Goal: Complete application form

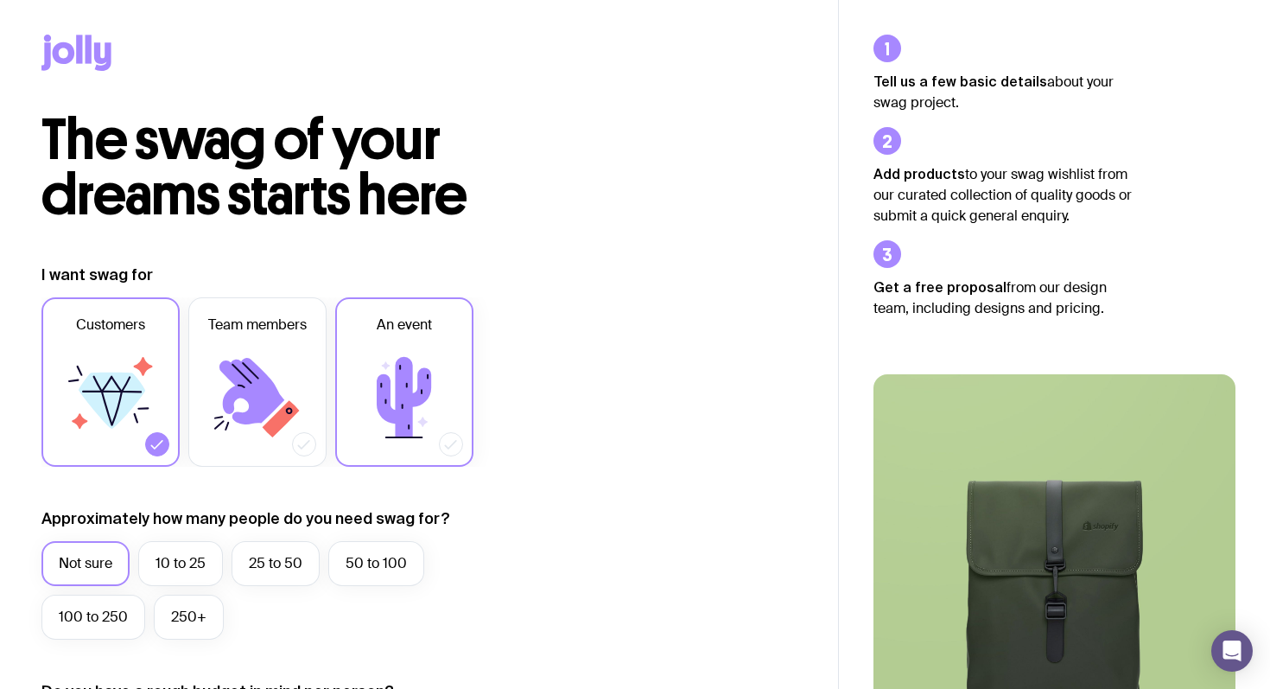
click at [460, 436] on label "An event" at bounding box center [404, 381] width 138 height 169
click at [0, 0] on input "An event" at bounding box center [0, 0] width 0 height 0
click at [159, 411] on icon at bounding box center [111, 398] width 104 height 104
click at [0, 0] on input "Customers" at bounding box center [0, 0] width 0 height 0
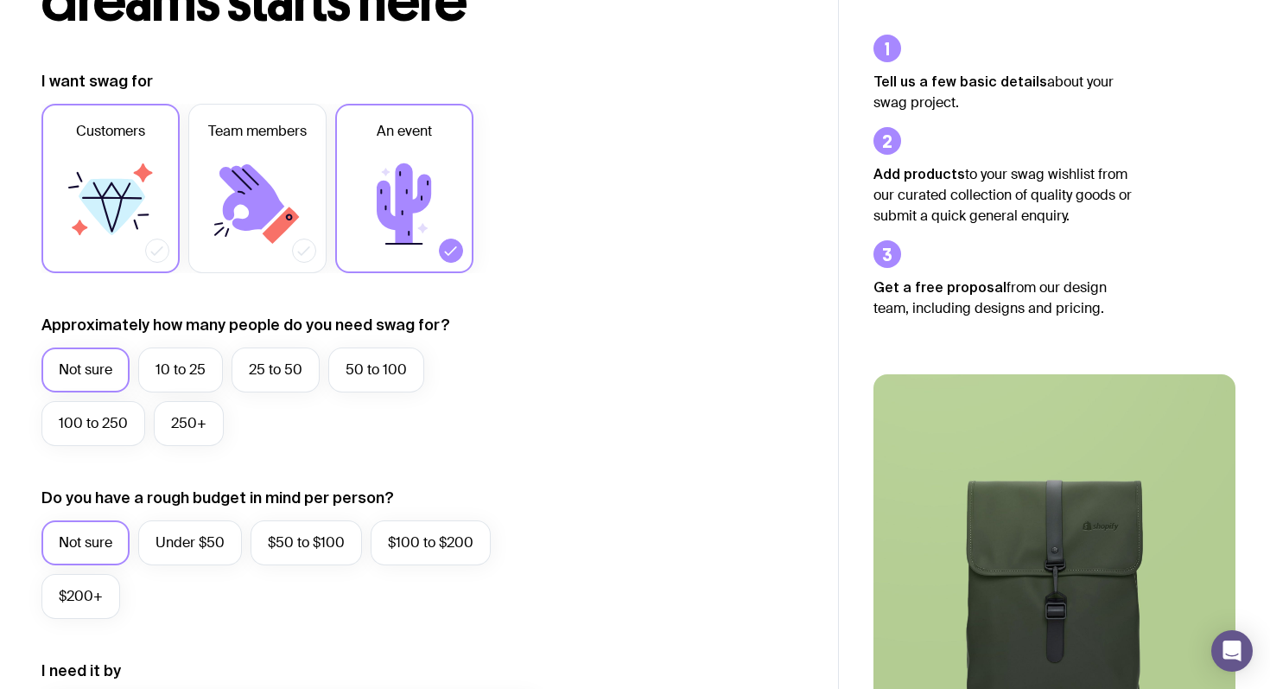
scroll to position [200, 0]
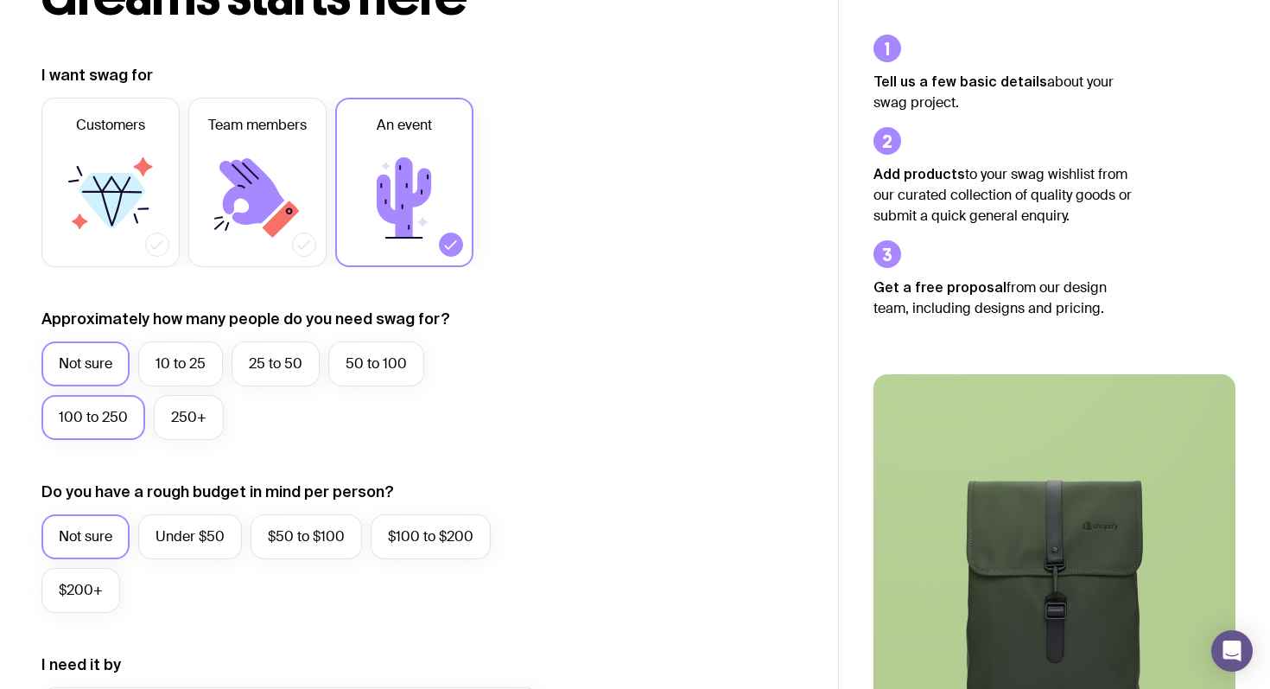
click at [99, 425] on label "100 to 250" at bounding box center [93, 417] width 104 height 45
click at [0, 0] on input "100 to 250" at bounding box center [0, 0] width 0 height 0
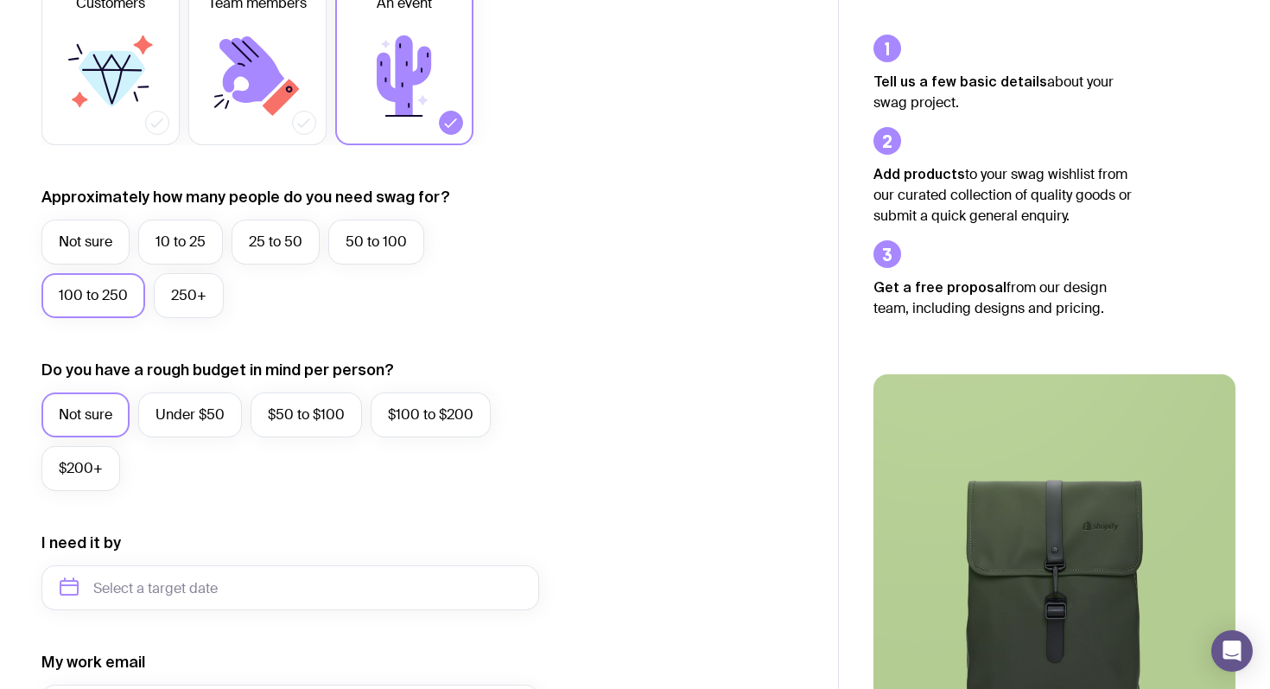
scroll to position [326, 0]
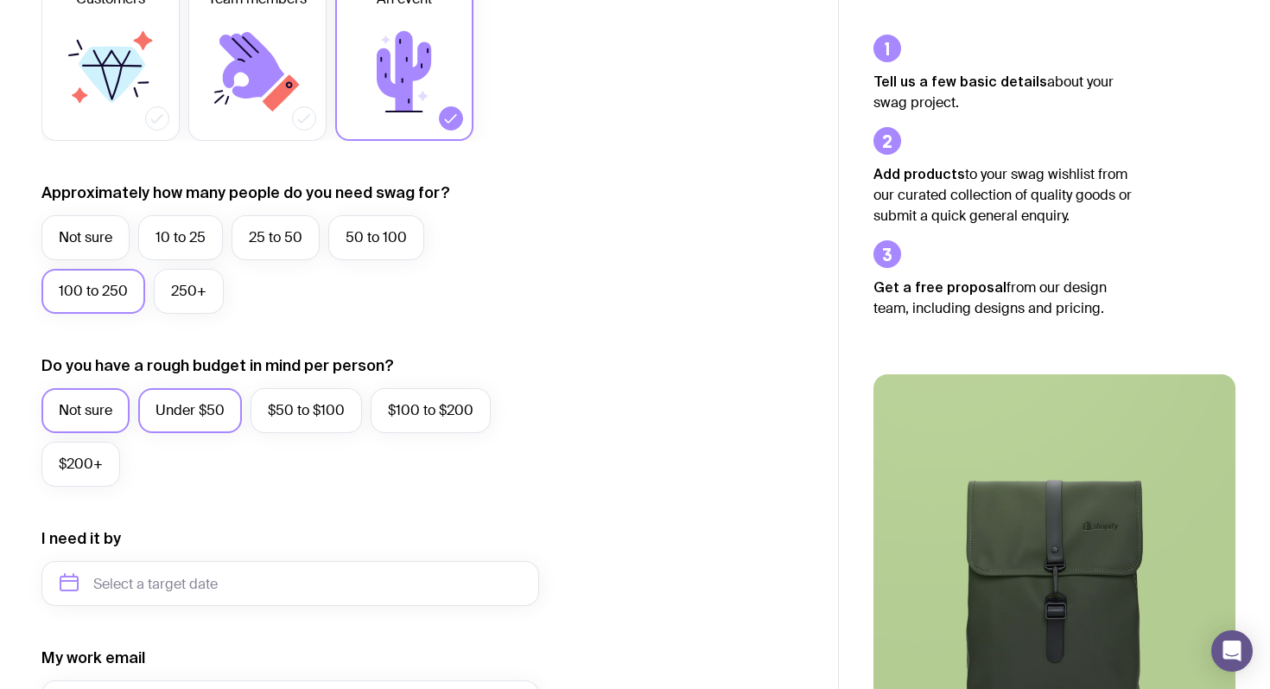
click at [174, 408] on label "Under $50" at bounding box center [190, 410] width 104 height 45
click at [0, 0] on input "Under $50" at bounding box center [0, 0] width 0 height 0
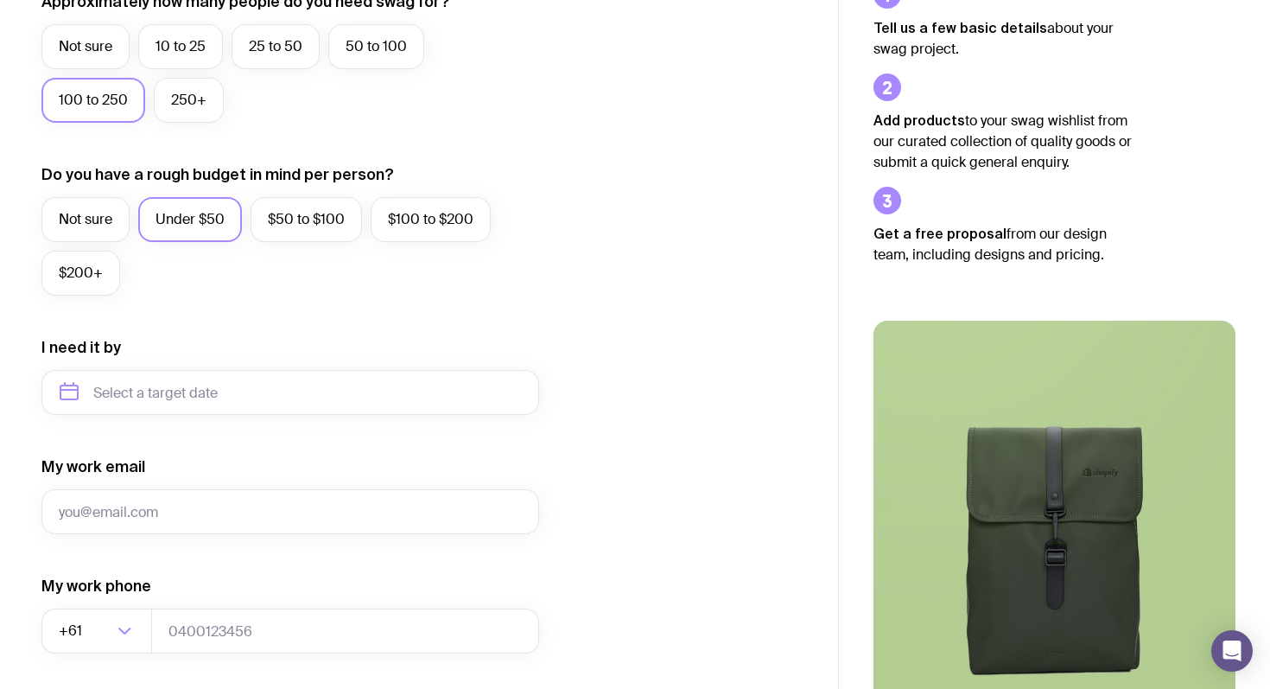
scroll to position [542, 0]
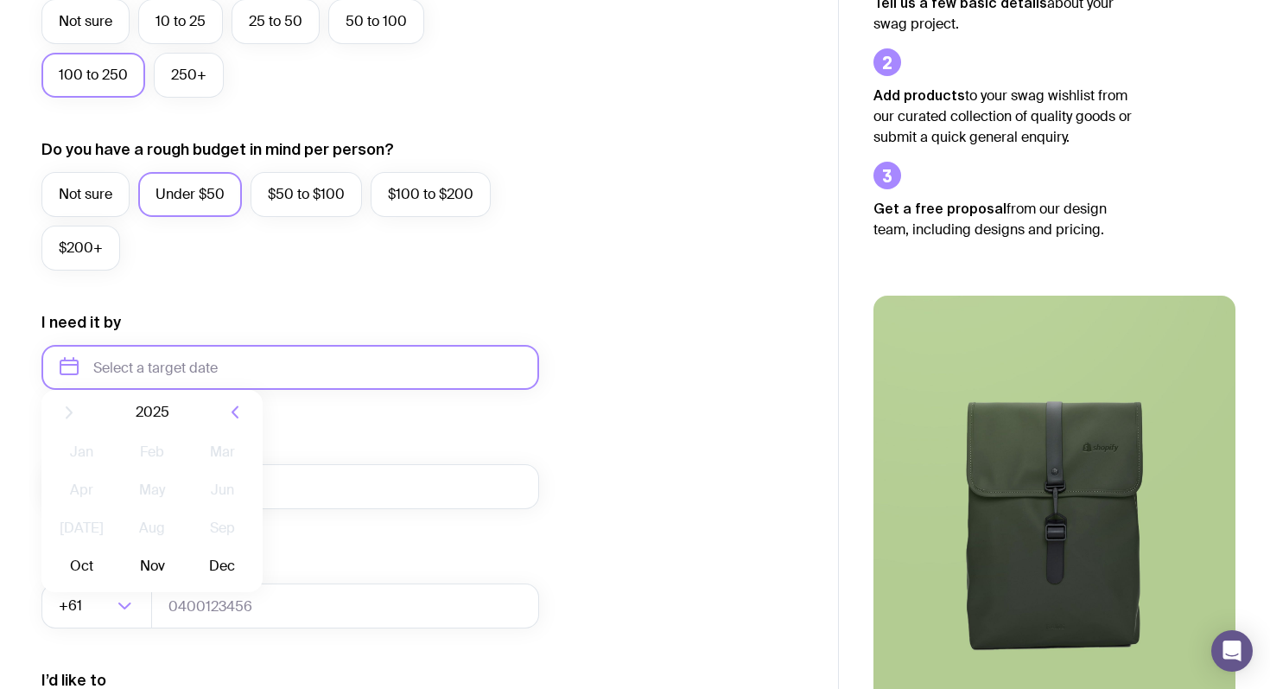
click at [155, 364] on input "text" at bounding box center [290, 367] width 498 height 45
click at [398, 421] on form "I want swag for Customers Team members An event Approximately how many people d…" at bounding box center [290, 287] width 498 height 1129
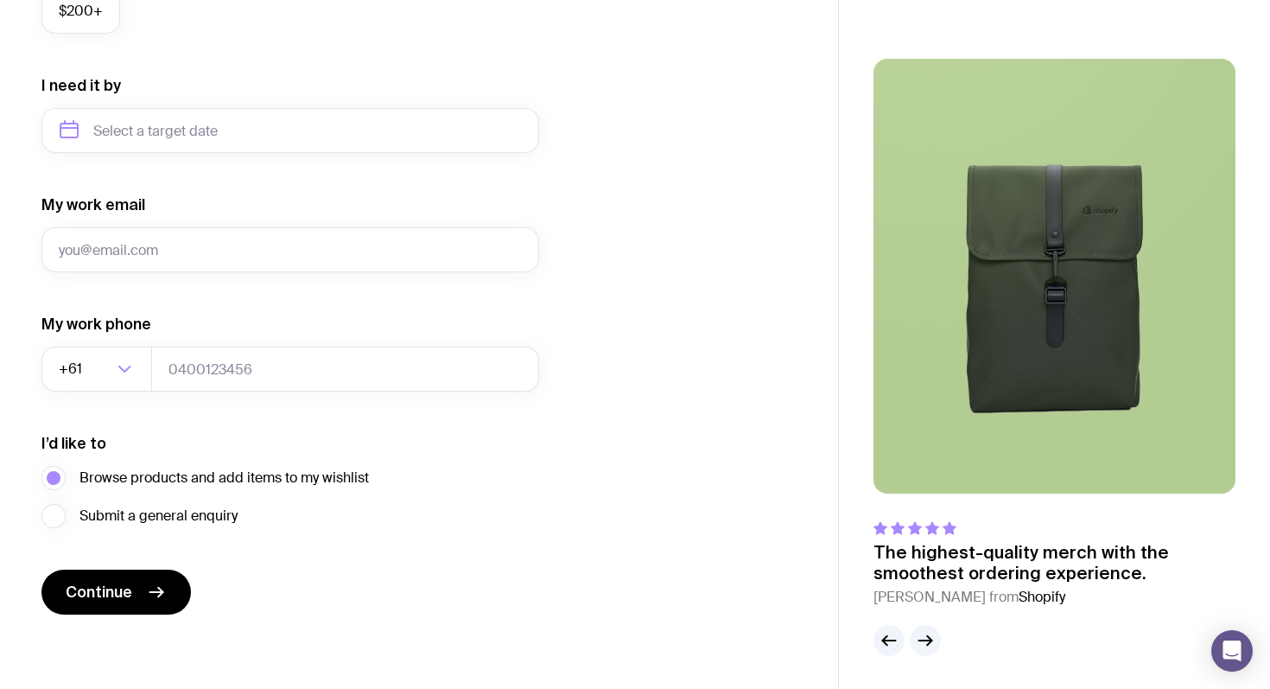
scroll to position [780, 0]
